Goal: Information Seeking & Learning: Learn about a topic

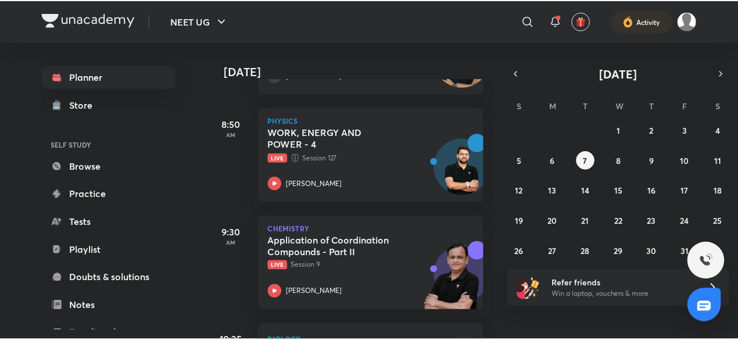
scroll to position [506, 0]
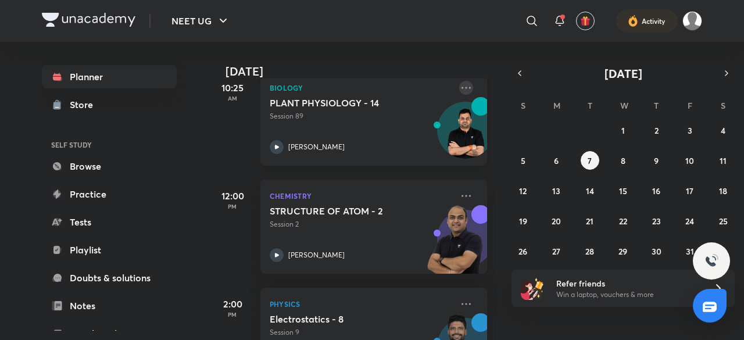
click at [459, 86] on icon at bounding box center [466, 88] width 14 height 14
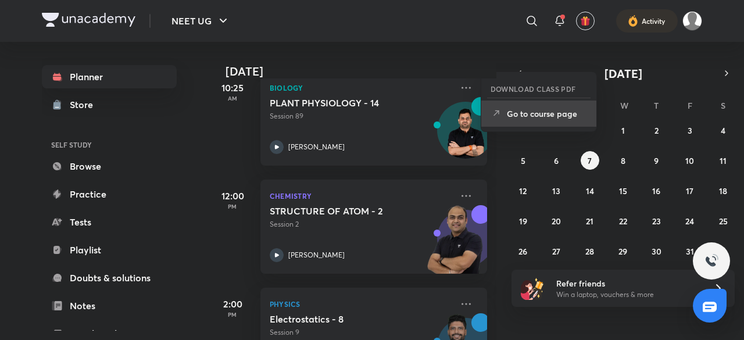
click at [529, 113] on p "Go to course page" at bounding box center [547, 114] width 80 height 12
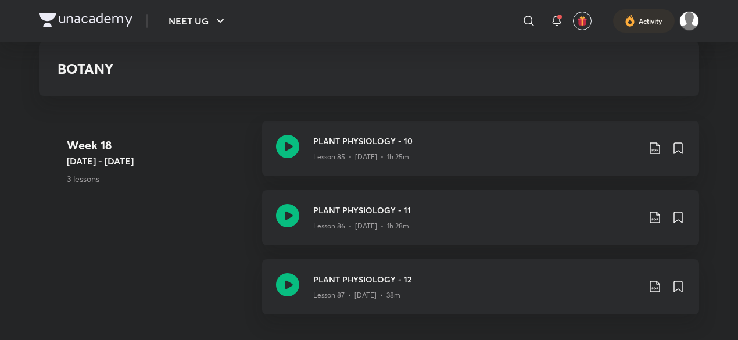
scroll to position [7563, 0]
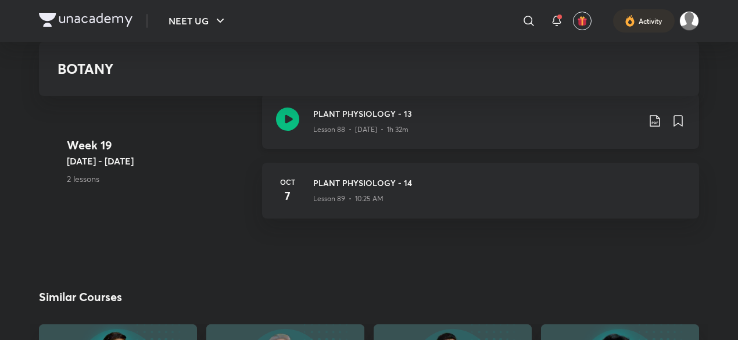
click at [658, 118] on icon at bounding box center [655, 121] width 14 height 14
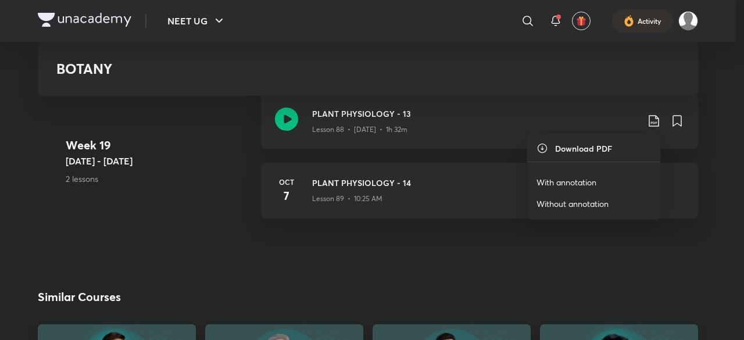
click at [566, 185] on p "With annotation" at bounding box center [566, 182] width 60 height 12
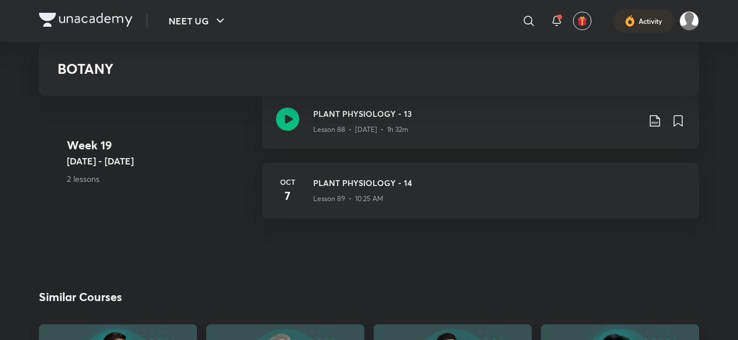
click at [328, 151] on link "PLANT PHYSIOLOGY - 13 Lesson 88 • Oct 6 • 1h 32m" at bounding box center [480, 128] width 437 height 69
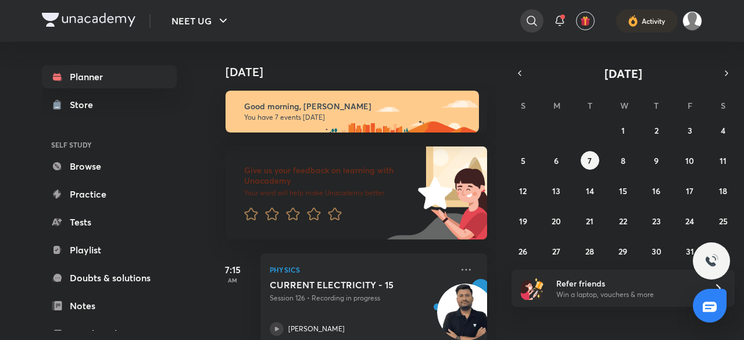
click at [534, 31] on div at bounding box center [531, 20] width 23 height 23
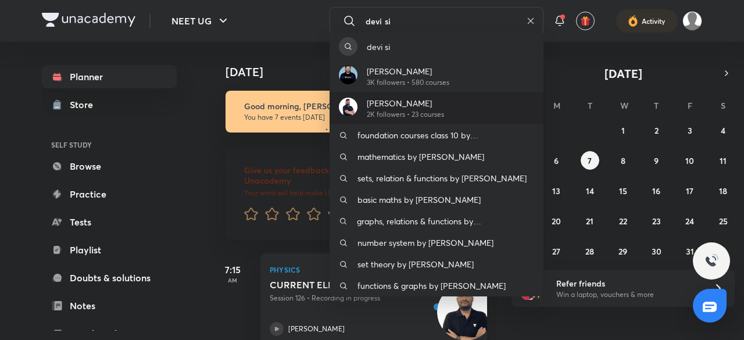
type input "devi si"
click at [416, 94] on div "[PERSON_NAME] 2K followers • 23 courses" at bounding box center [436, 108] width 214 height 32
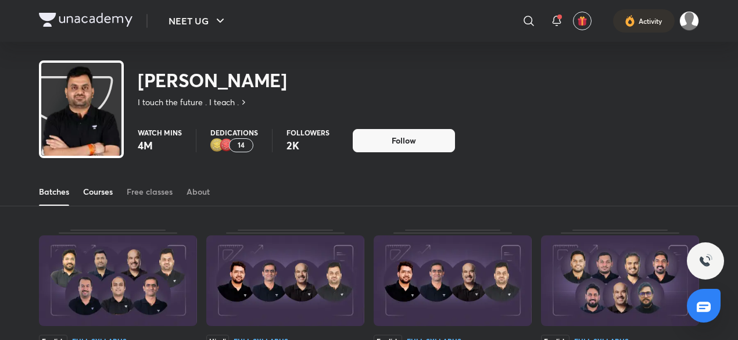
click at [98, 204] on link "Courses" at bounding box center [98, 192] width 30 height 28
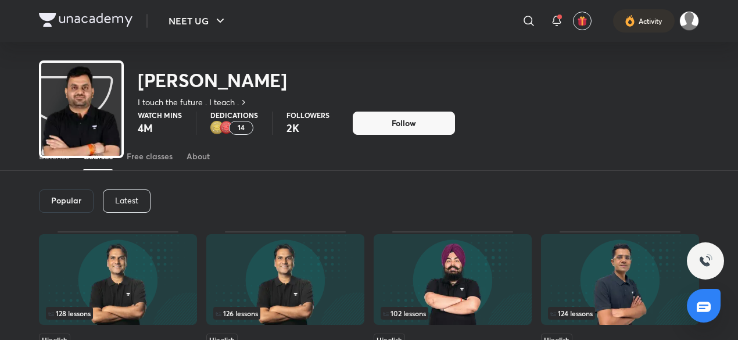
scroll to position [35, 0]
click at [130, 197] on p "Latest" at bounding box center [126, 200] width 23 height 9
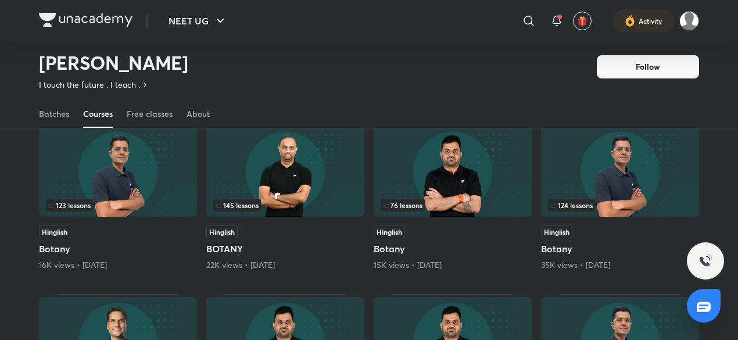
scroll to position [109, 0]
click at [60, 109] on div "Batches" at bounding box center [54, 114] width 30 height 12
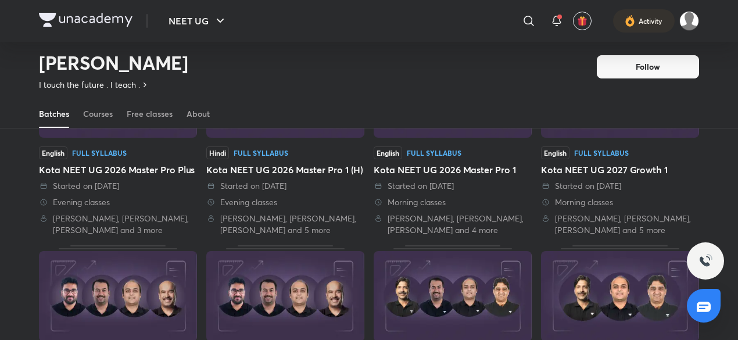
scroll to position [154, 0]
click at [122, 181] on div "Started on [DATE]" at bounding box center [118, 186] width 158 height 12
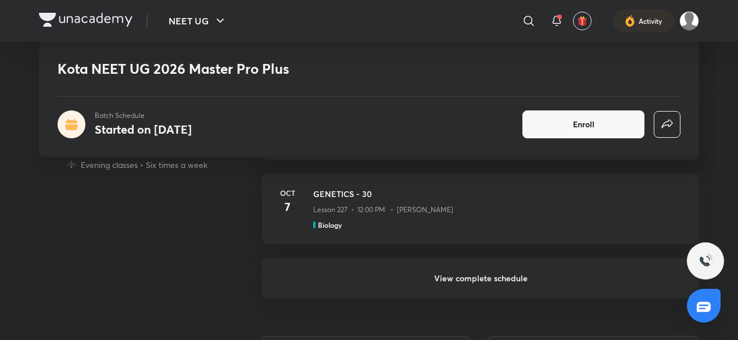
scroll to position [593, 0]
click at [314, 267] on h6 "View complete schedule" at bounding box center [480, 276] width 437 height 41
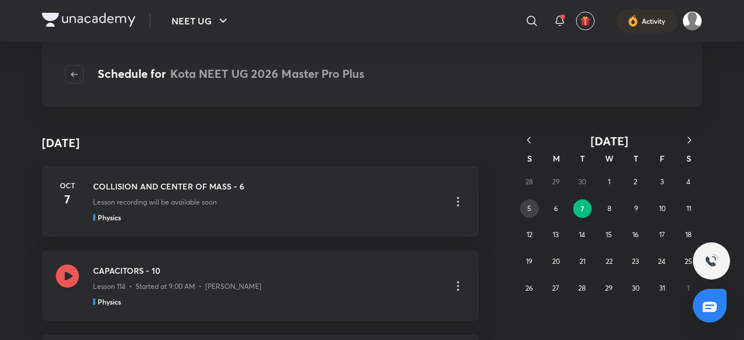
click at [538, 210] on button "5" at bounding box center [529, 208] width 19 height 19
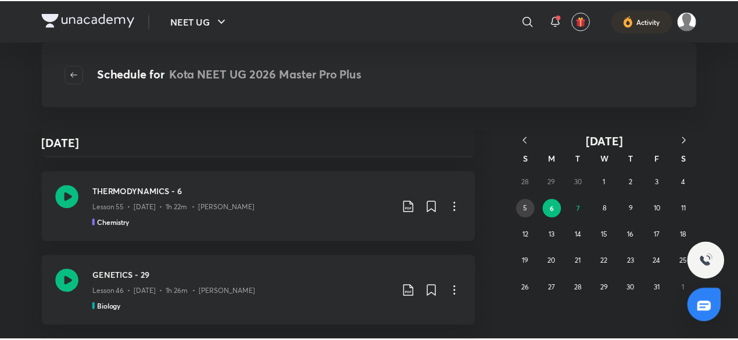
scroll to position [291, 0]
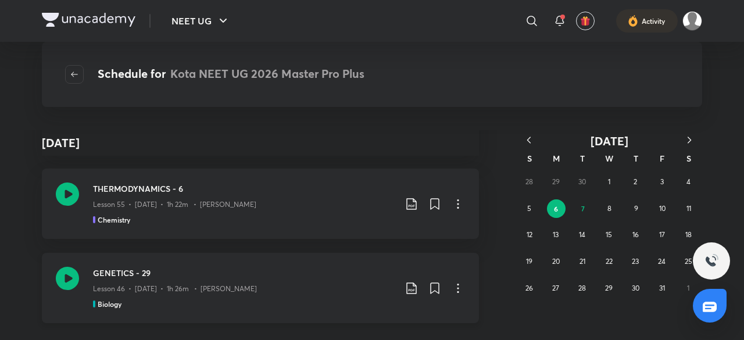
click at [457, 287] on icon at bounding box center [458, 288] width 14 height 14
click at [413, 315] on li "Go to course page" at bounding box center [393, 317] width 133 height 22
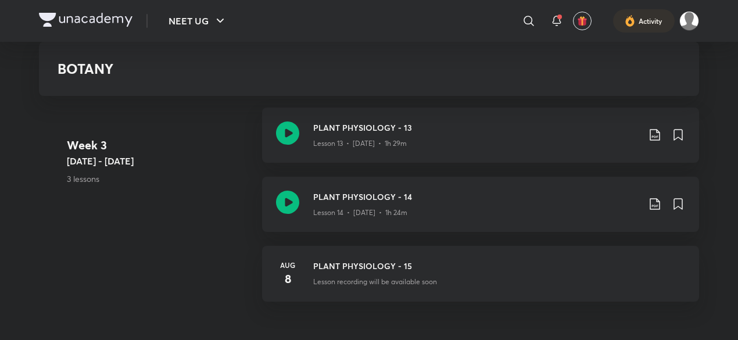
scroll to position [1232, 0]
click at [655, 204] on icon at bounding box center [655, 204] width 10 height 12
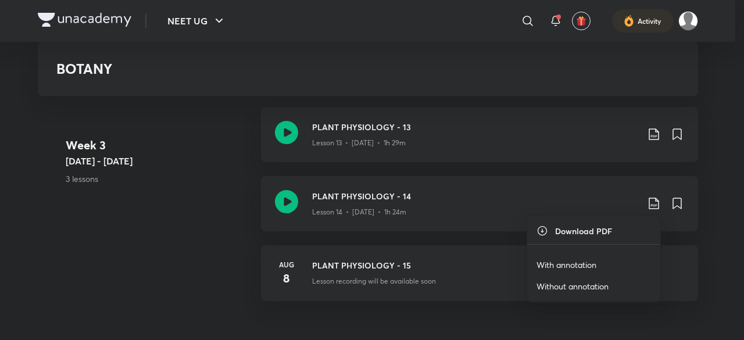
click at [583, 262] on p "With annotation" at bounding box center [566, 265] width 60 height 12
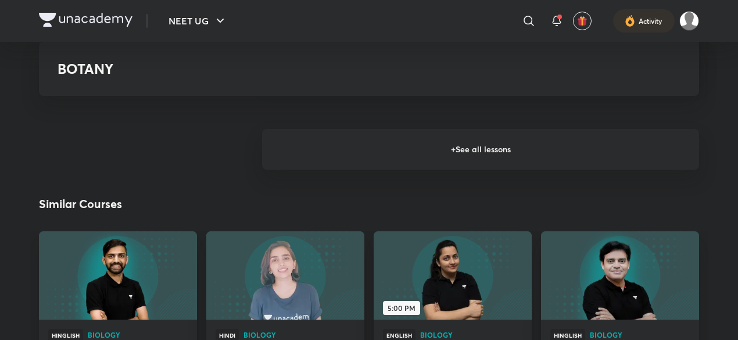
scroll to position [1458, 0]
click at [375, 160] on h6 "+ See all lessons" at bounding box center [480, 148] width 437 height 41
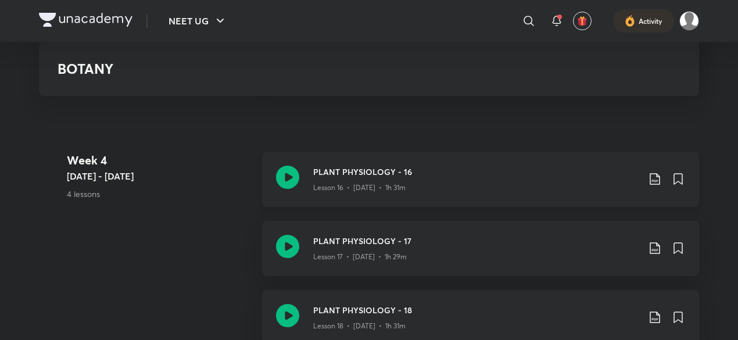
click at [657, 177] on icon at bounding box center [655, 179] width 14 height 14
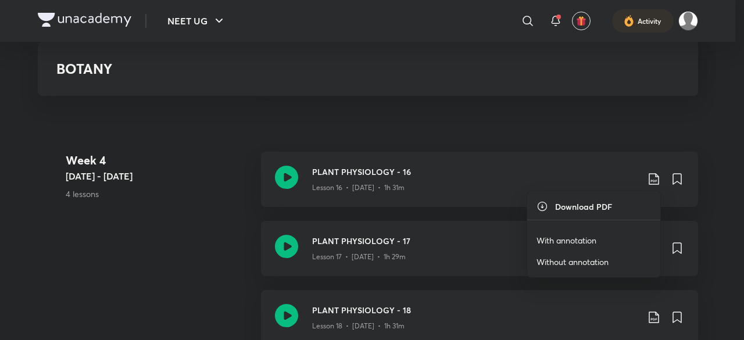
click at [569, 238] on p "With annotation" at bounding box center [566, 240] width 60 height 12
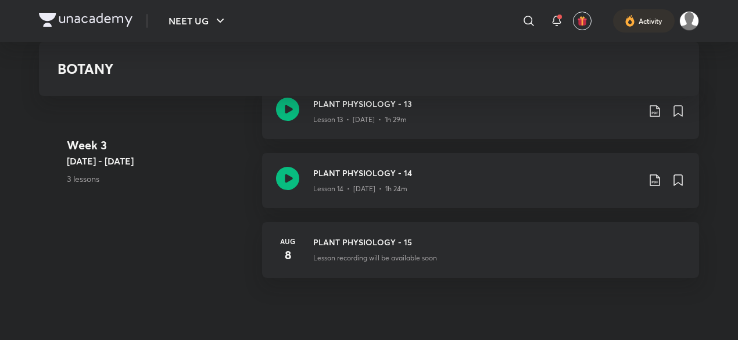
scroll to position [1251, 0]
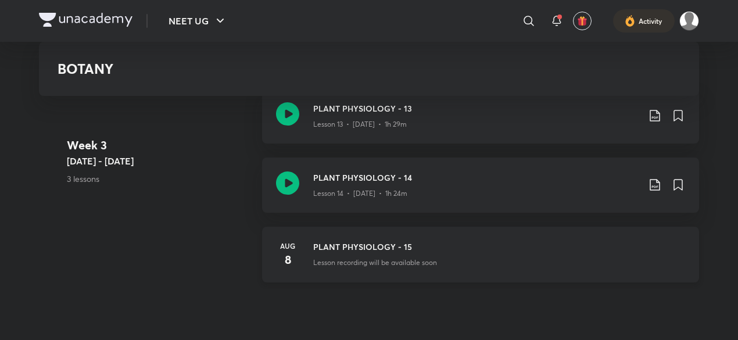
click at [407, 248] on h3 "PLANT PHYSIOLOGY - 15" at bounding box center [499, 247] width 372 height 12
click at [657, 185] on icon at bounding box center [655, 186] width 10 height 12
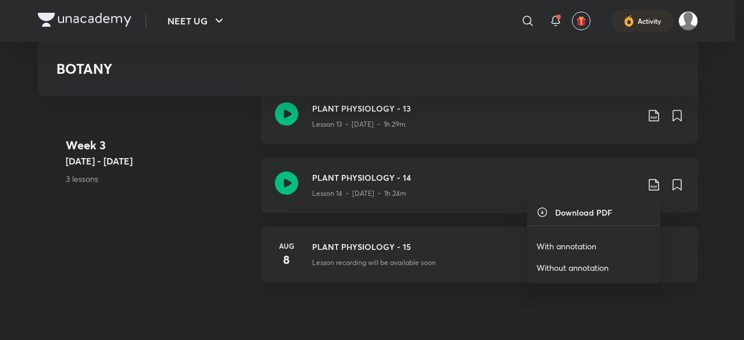
click at [585, 245] on p "With annotation" at bounding box center [566, 246] width 60 height 12
